Goal: Task Accomplishment & Management: Use online tool/utility

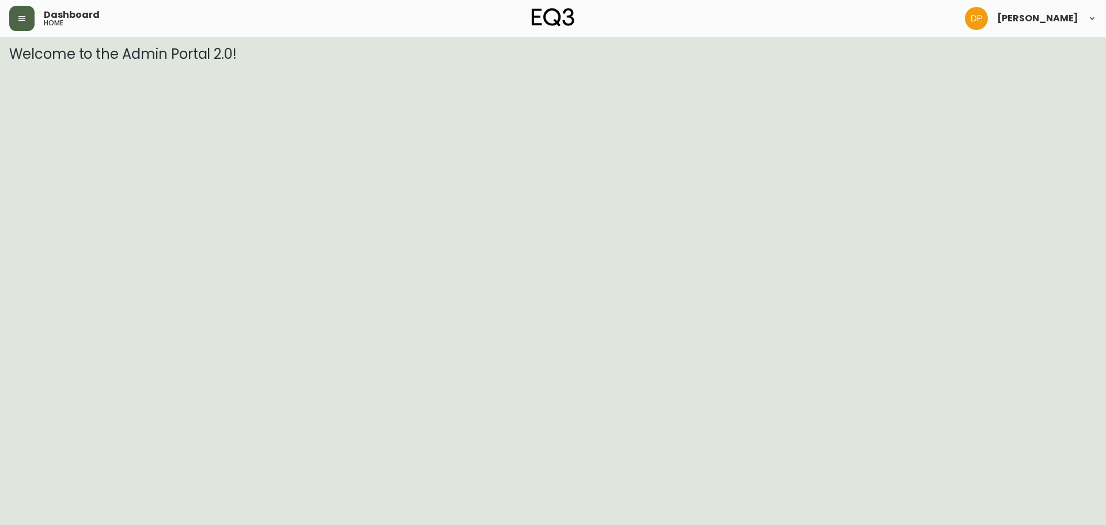
click at [19, 10] on button "button" at bounding box center [21, 18] width 25 height 25
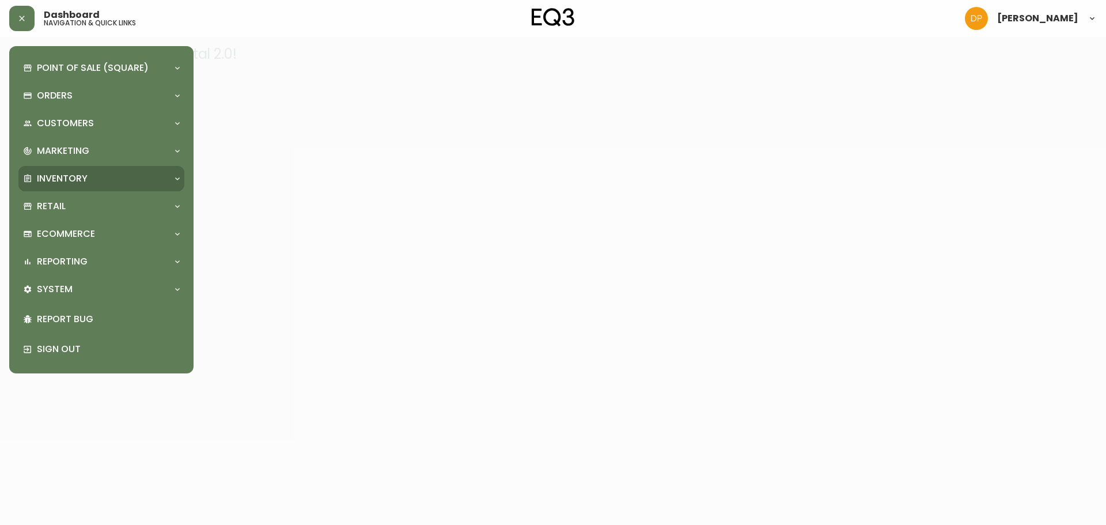
click at [79, 170] on div "Inventory" at bounding box center [101, 178] width 166 height 25
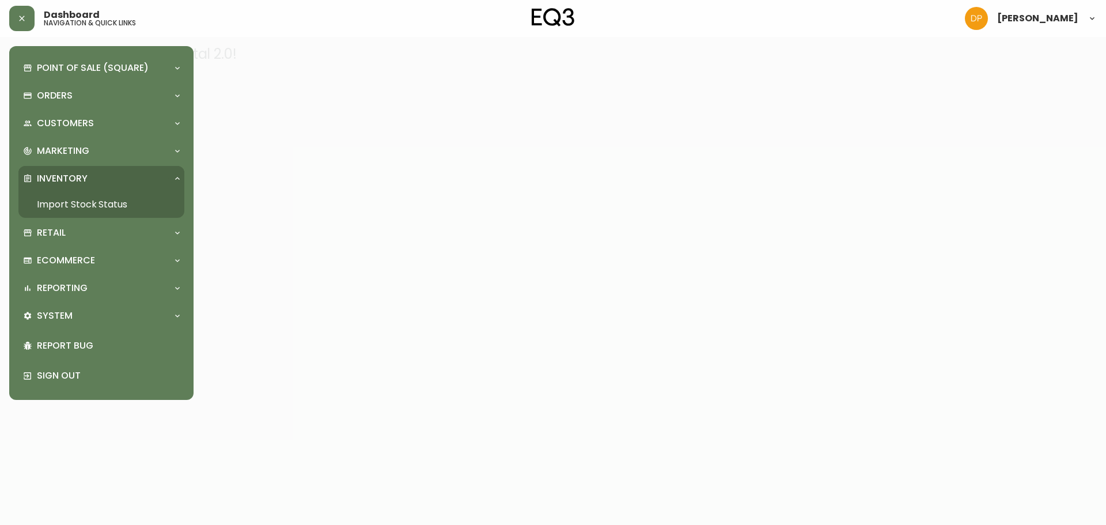
click at [94, 203] on link "Import Stock Status" at bounding box center [101, 204] width 166 height 27
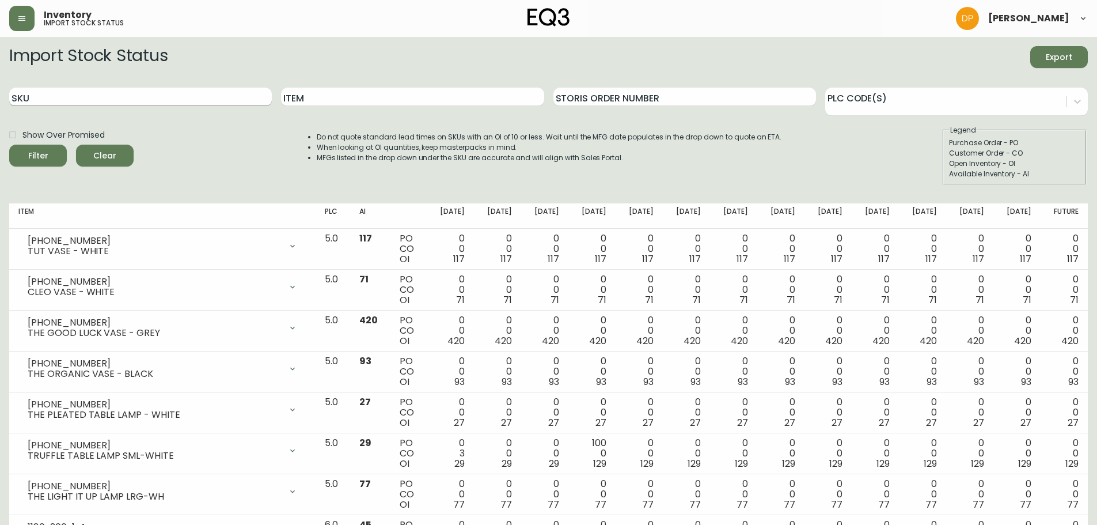
click at [135, 106] on div "SKU" at bounding box center [140, 96] width 263 height 37
click at [134, 94] on input "SKU" at bounding box center [140, 97] width 263 height 18
paste input "[PHONE_NUMBER]"
type input "[PHONE_NUMBER]"
click at [38, 160] on div "Filter" at bounding box center [38, 156] width 20 height 14
